Goal: Transaction & Acquisition: Purchase product/service

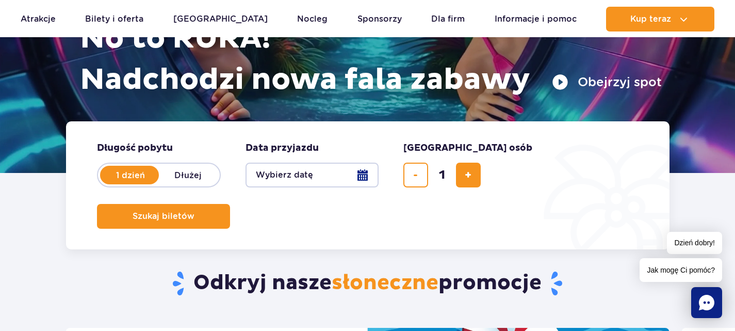
click at [331, 177] on button "Wybierz datę" at bounding box center [312, 175] width 133 height 25
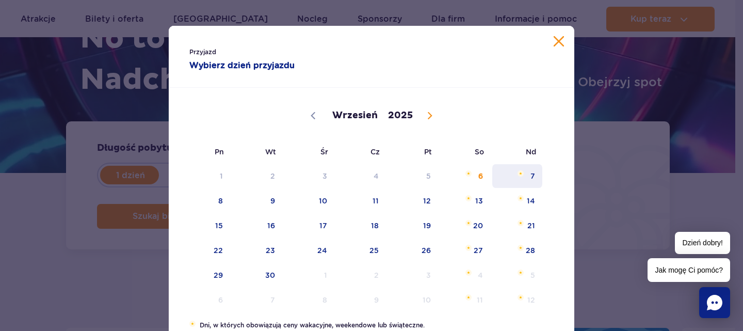
click at [533, 174] on span "7" at bounding box center [517, 176] width 52 height 24
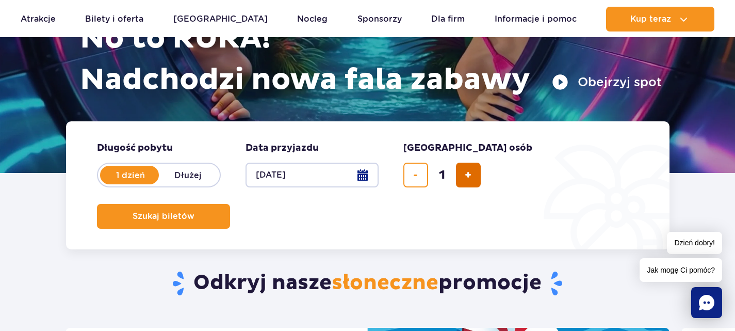
click at [468, 175] on span "dodaj bilet" at bounding box center [468, 175] width 7 height 0
type input "4"
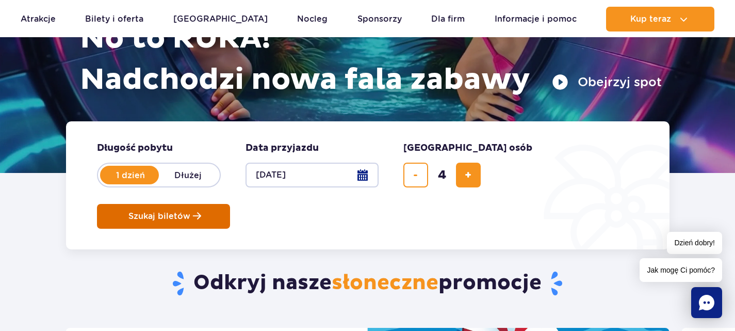
click at [190, 212] on span "Szukaj biletów" at bounding box center [159, 216] width 62 height 9
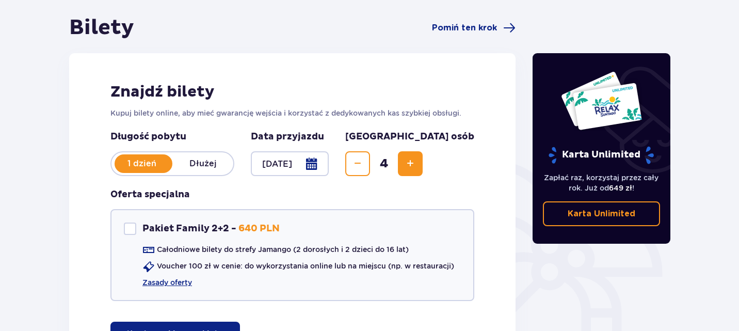
scroll to position [30, 0]
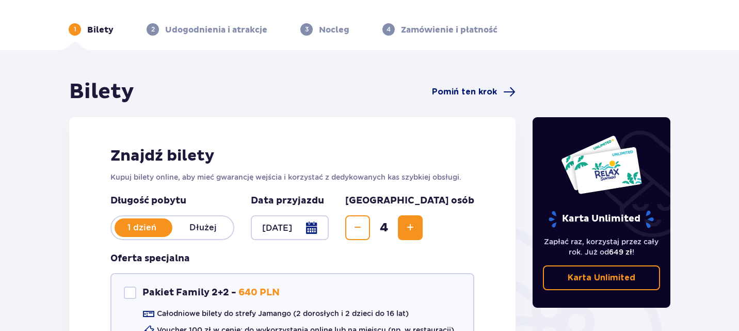
click at [465, 92] on span "Pomiń ten krok" at bounding box center [464, 91] width 65 height 11
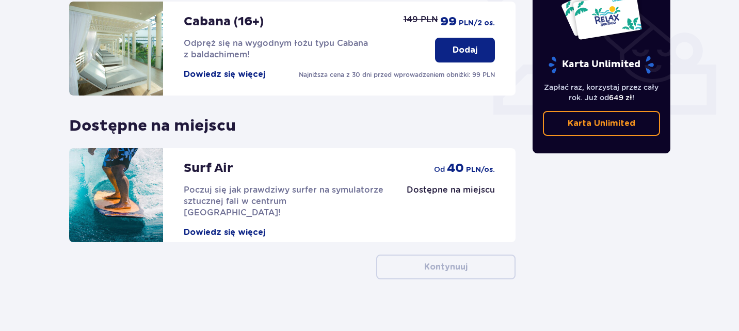
scroll to position [87, 0]
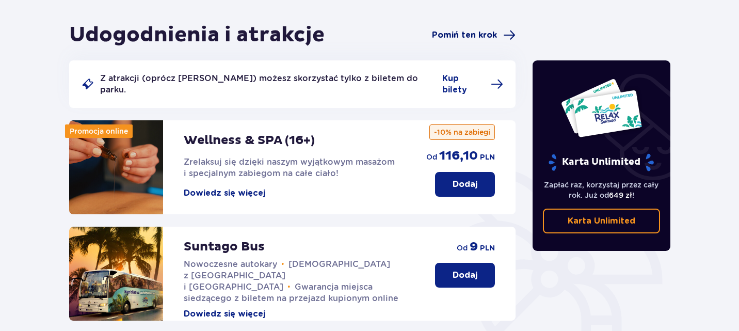
click at [477, 39] on span "Pomiń ten krok" at bounding box center [464, 34] width 65 height 11
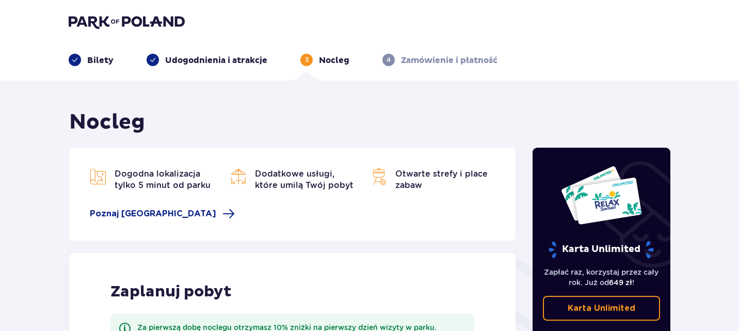
click at [133, 23] on img at bounding box center [127, 21] width 116 height 14
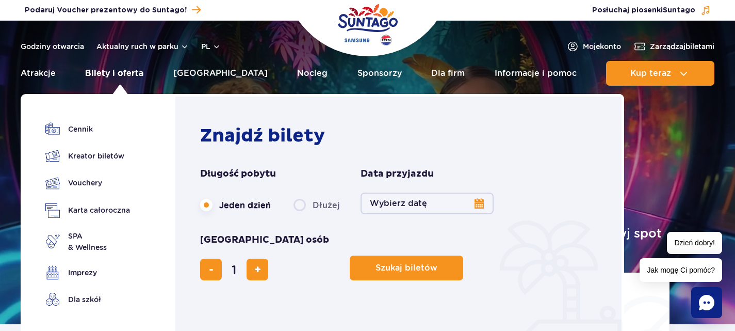
click at [124, 72] on link "Bilety i oferta" at bounding box center [114, 73] width 58 height 25
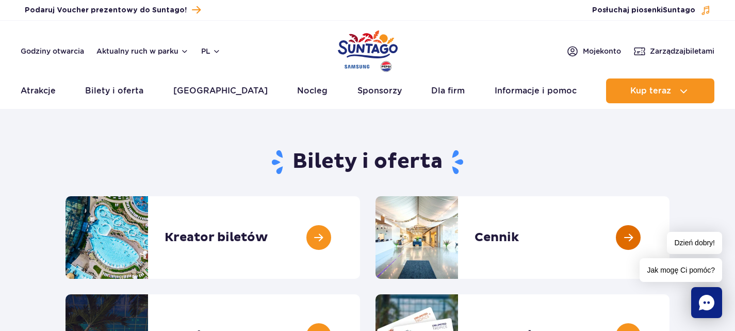
click at [670, 233] on link at bounding box center [670, 237] width 0 height 83
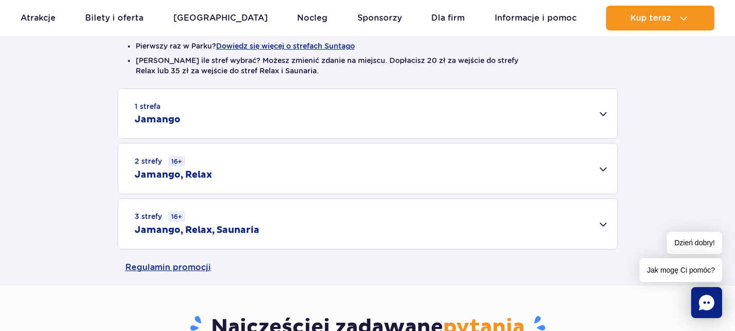
scroll to position [286, 0]
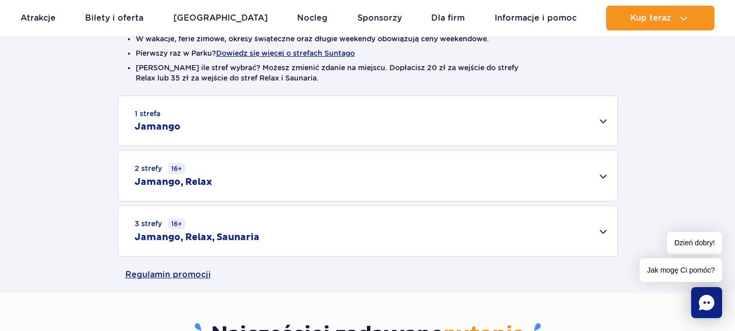
click at [604, 231] on div "3 strefy 16+ Jamango, Relax, Saunaria" at bounding box center [367, 231] width 499 height 50
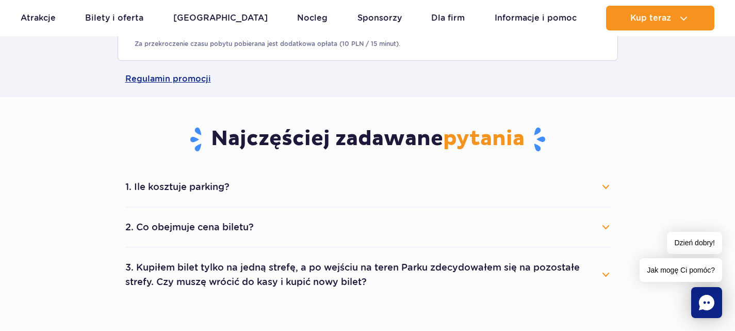
scroll to position [681, 0]
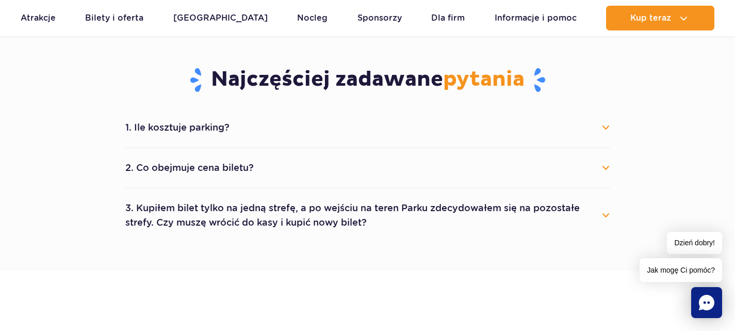
click at [604, 169] on button "2. Co obejmuje cena biletu?" at bounding box center [367, 167] width 485 height 23
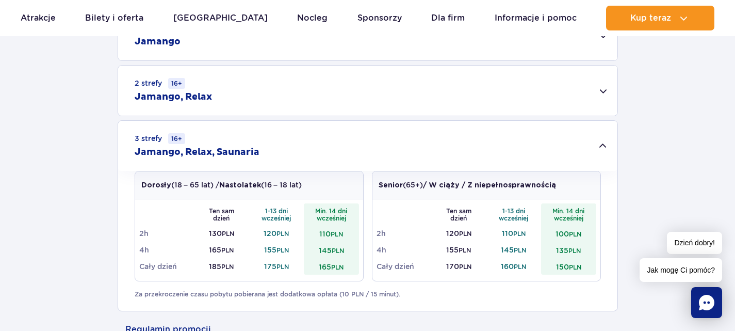
scroll to position [362, 0]
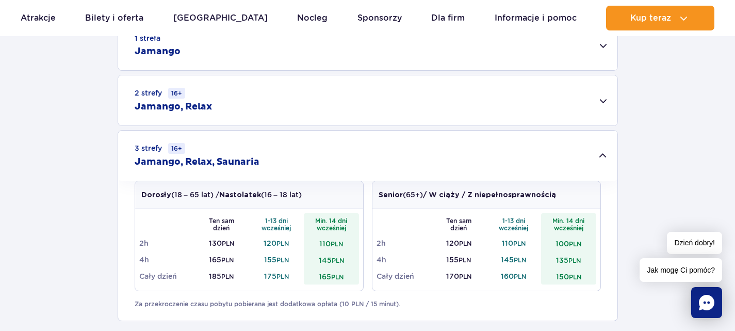
click at [603, 100] on div "2 strefy 16+ Jamango, Relax" at bounding box center [367, 100] width 499 height 50
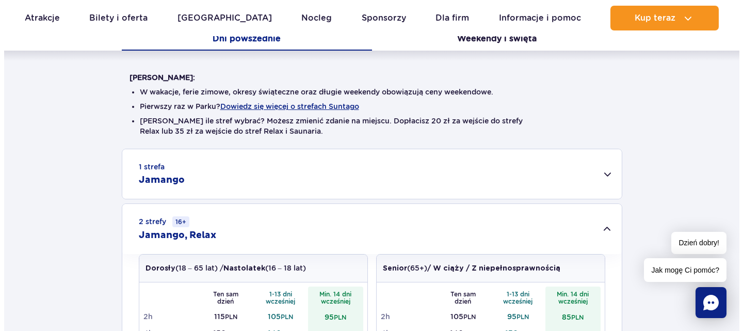
scroll to position [229, 0]
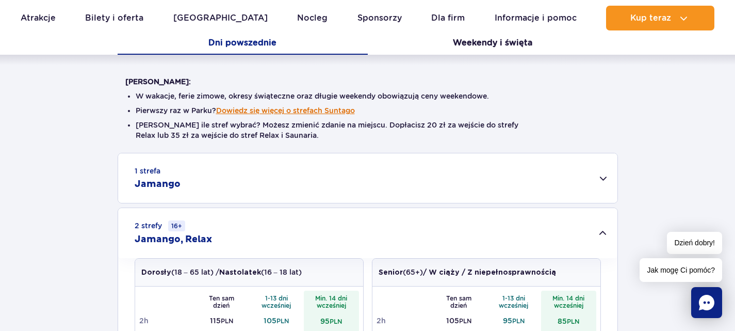
click at [332, 112] on button "Dowiedz się więcej o strefach Suntago" at bounding box center [285, 110] width 139 height 8
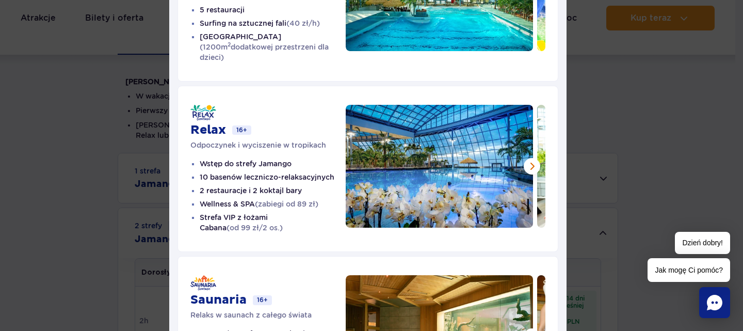
scroll to position [153, 0]
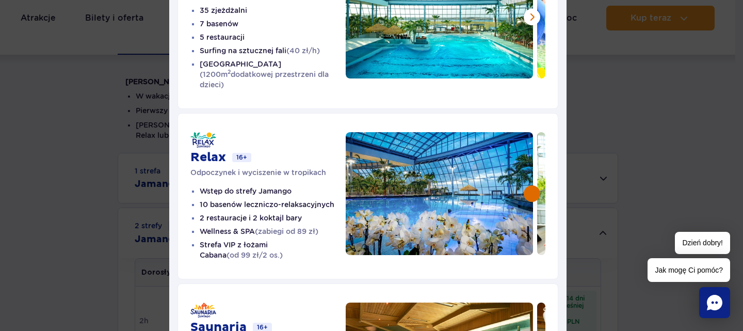
click at [532, 185] on button at bounding box center [532, 193] width 17 height 17
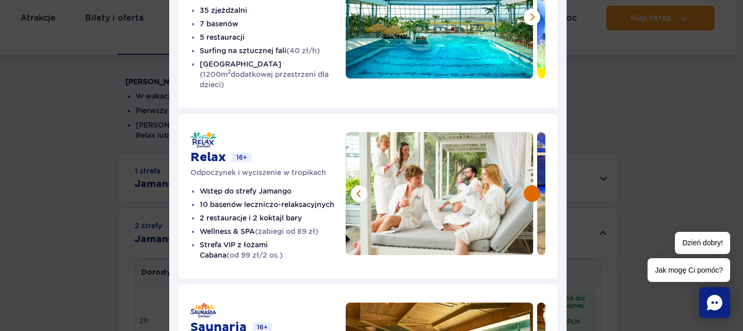
click at [532, 185] on button at bounding box center [532, 193] width 17 height 17
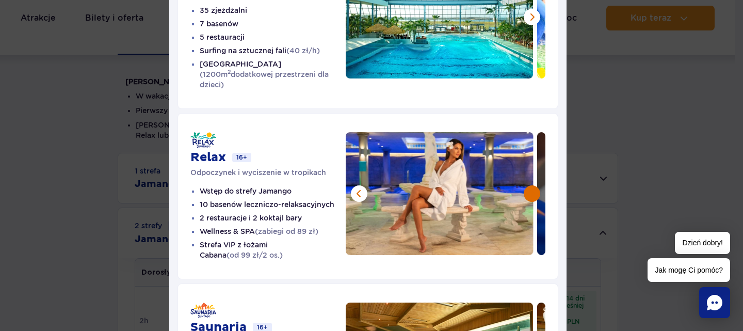
click at [532, 185] on button at bounding box center [532, 193] width 17 height 17
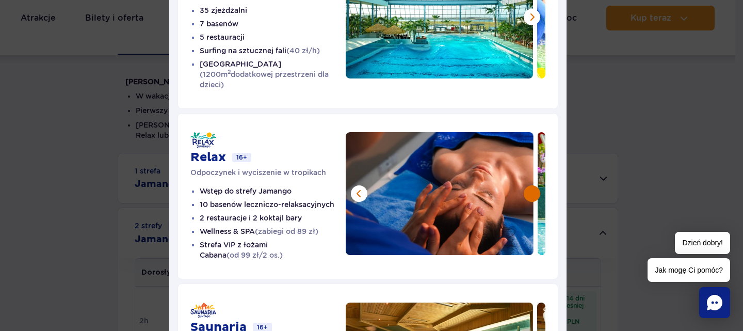
click at [532, 185] on button at bounding box center [532, 193] width 17 height 17
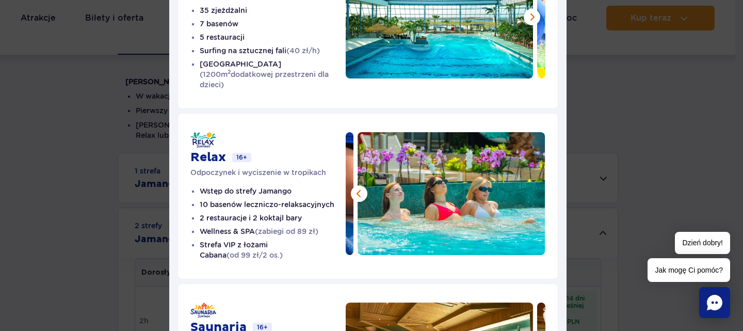
click at [532, 184] on img at bounding box center [452, 193] width 188 height 123
click at [353, 185] on button at bounding box center [359, 193] width 17 height 17
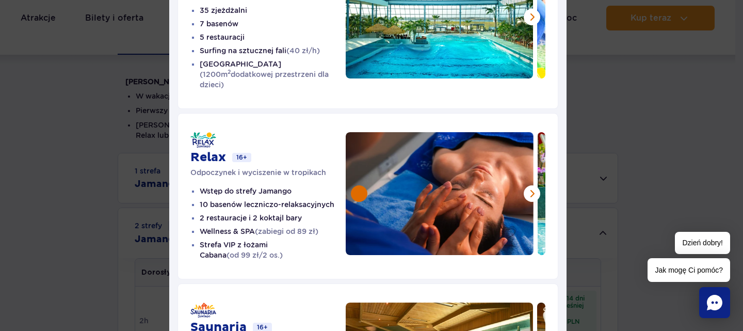
click at [353, 185] on button at bounding box center [359, 193] width 17 height 17
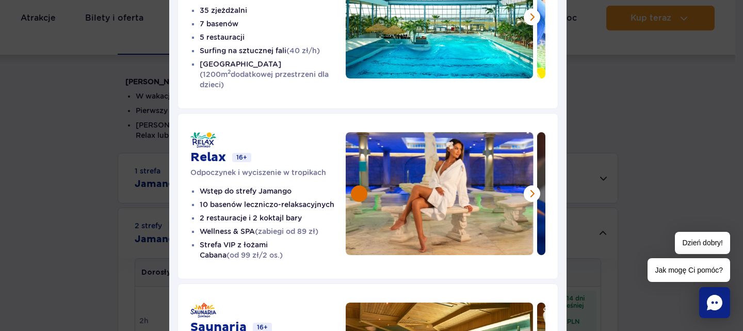
click at [353, 185] on button at bounding box center [359, 193] width 17 height 17
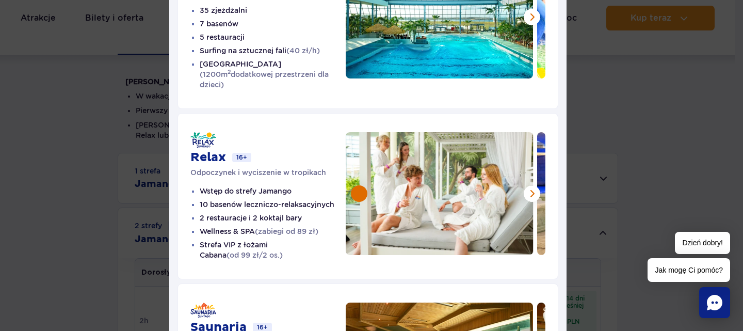
click at [353, 185] on button at bounding box center [359, 193] width 17 height 17
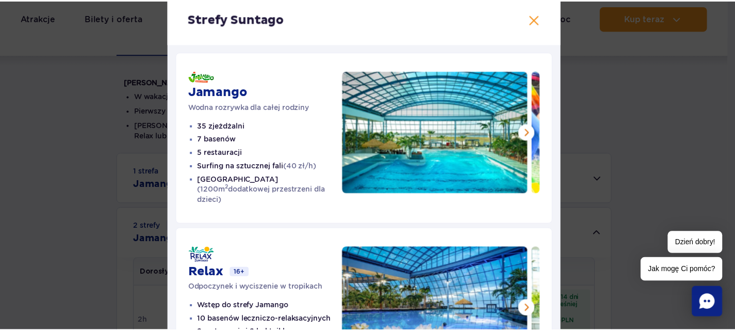
scroll to position [37, 0]
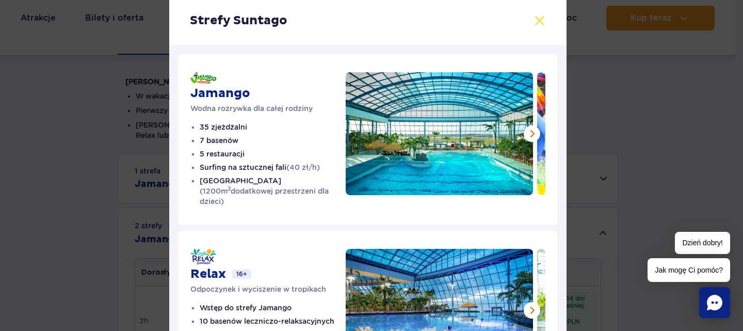
click at [536, 21] on button at bounding box center [539, 20] width 12 height 12
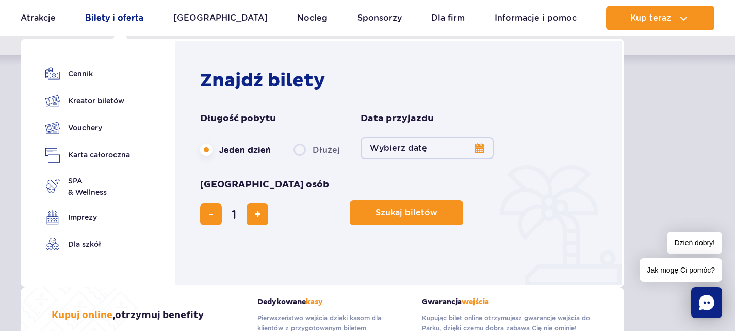
click at [107, 19] on link "Bilety i oferta" at bounding box center [114, 18] width 58 height 25
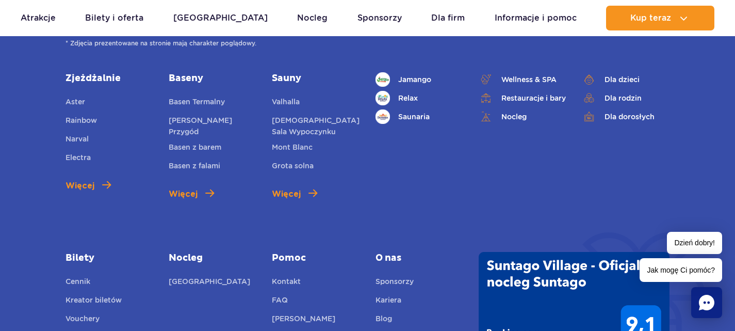
scroll to position [1635, 0]
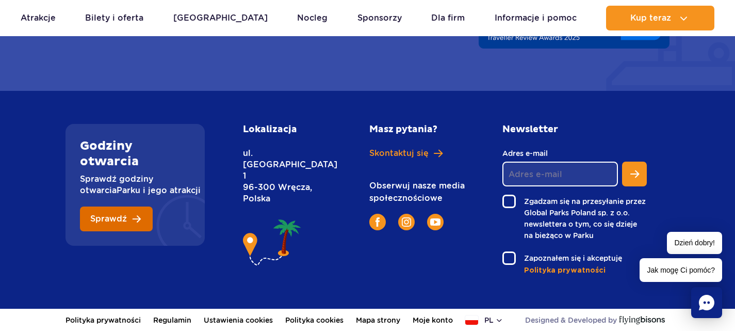
click at [119, 215] on span "Sprawdź" at bounding box center [108, 219] width 37 height 8
